Goal: Navigation & Orientation: Find specific page/section

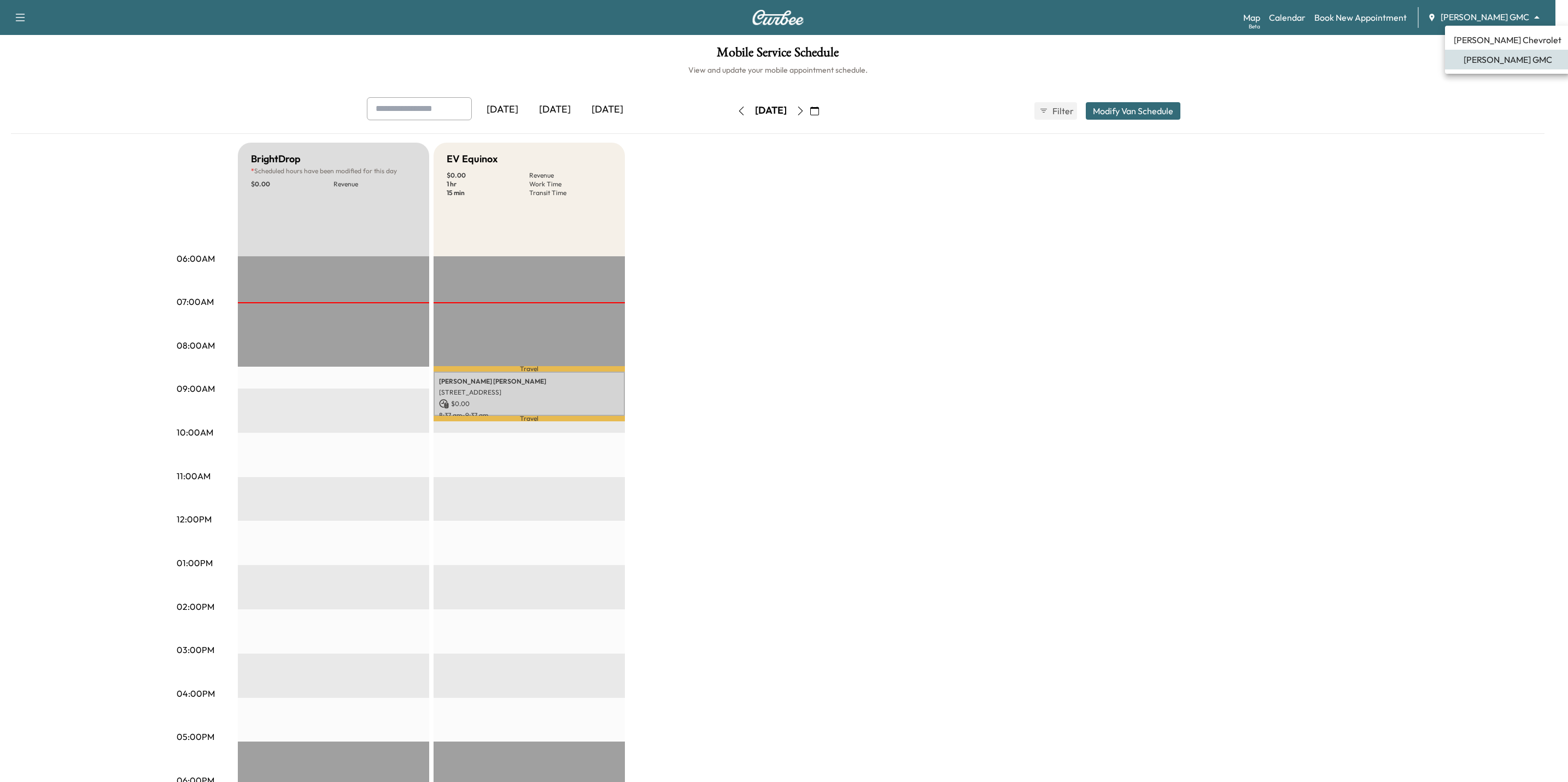
click at [1473, 12] on body "Support Log Out Map Beta Calendar Book New Appointment [PERSON_NAME] GMC ******…" at bounding box center [784, 391] width 1568 height 782
click at [515, 399] on div at bounding box center [784, 391] width 1568 height 782
click at [1489, 15] on body "Support Log Out Map Beta Calendar Book New Appointment [PERSON_NAME] GMC ******…" at bounding box center [777, 391] width 1555 height 782
click at [1486, 40] on span "[PERSON_NAME] Chevrolet" at bounding box center [1508, 40] width 108 height 13
